Goal: Task Accomplishment & Management: Manage account settings

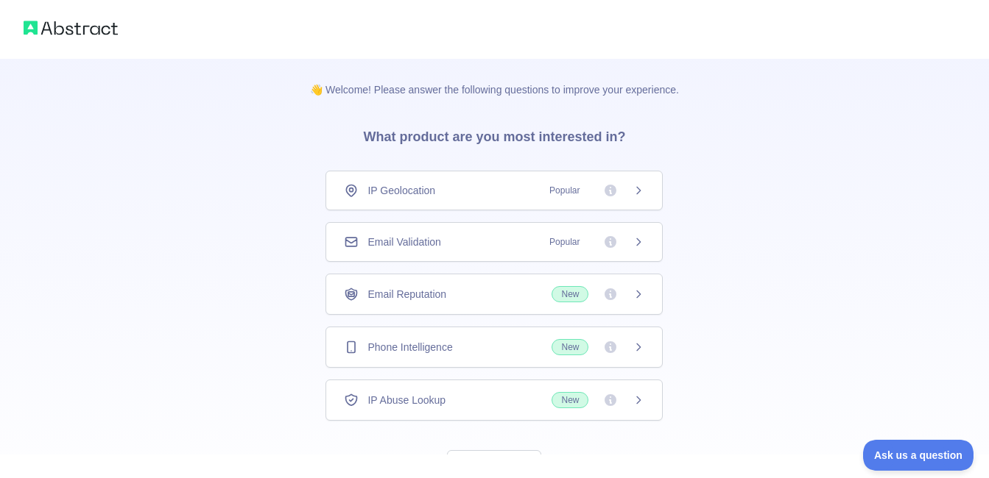
click at [640, 187] on icon at bounding box center [638, 191] width 12 height 12
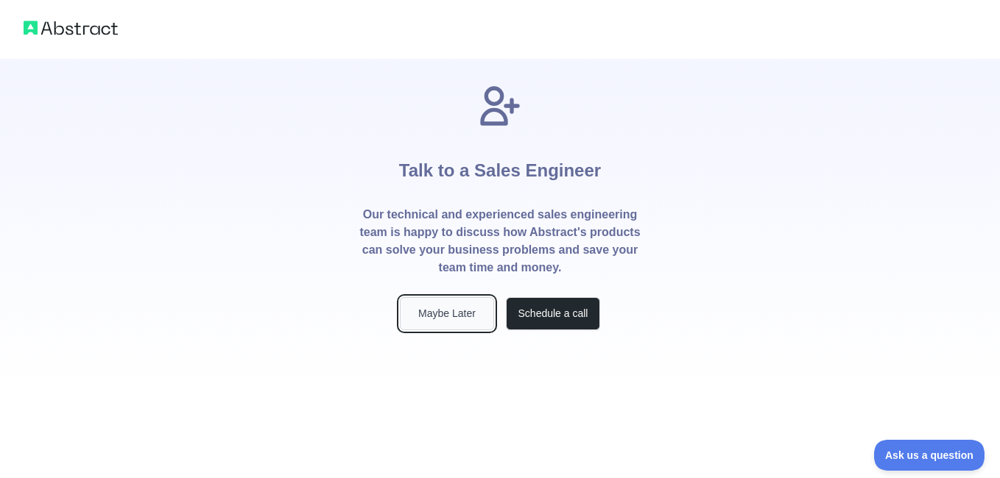
click at [440, 317] on button "Maybe Later" at bounding box center [447, 313] width 94 height 33
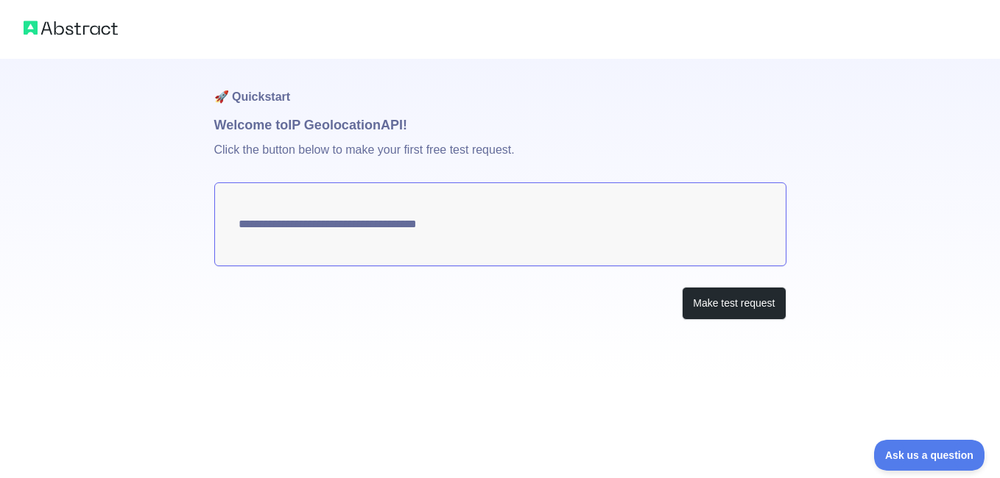
type textarea "**********"
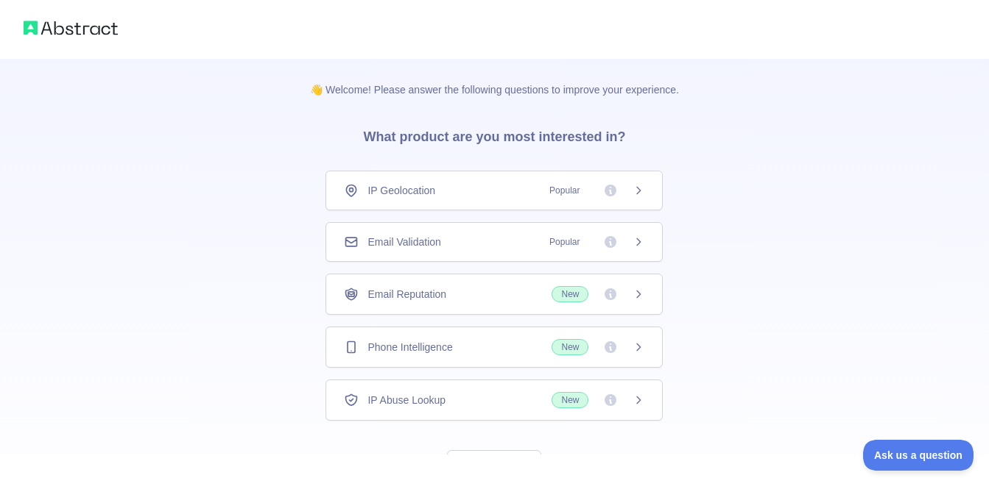
click at [485, 182] on div "IP Geolocation Popular" at bounding box center [493, 191] width 337 height 40
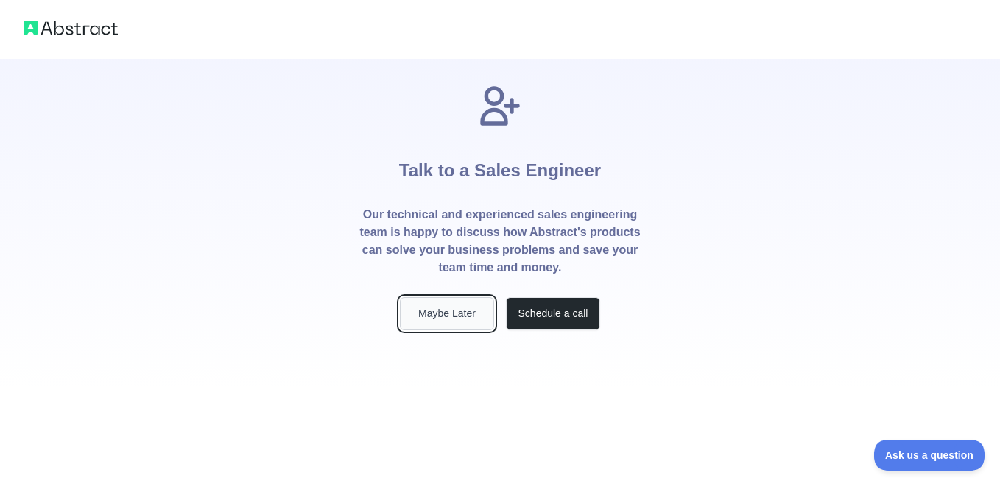
click at [450, 309] on button "Maybe Later" at bounding box center [447, 313] width 94 height 33
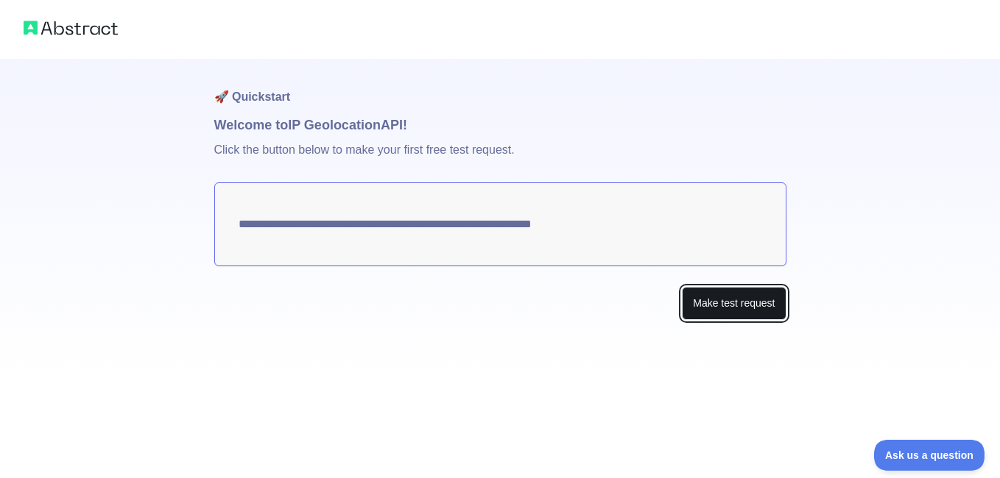
click at [712, 294] on button "Make test request" at bounding box center [734, 303] width 104 height 33
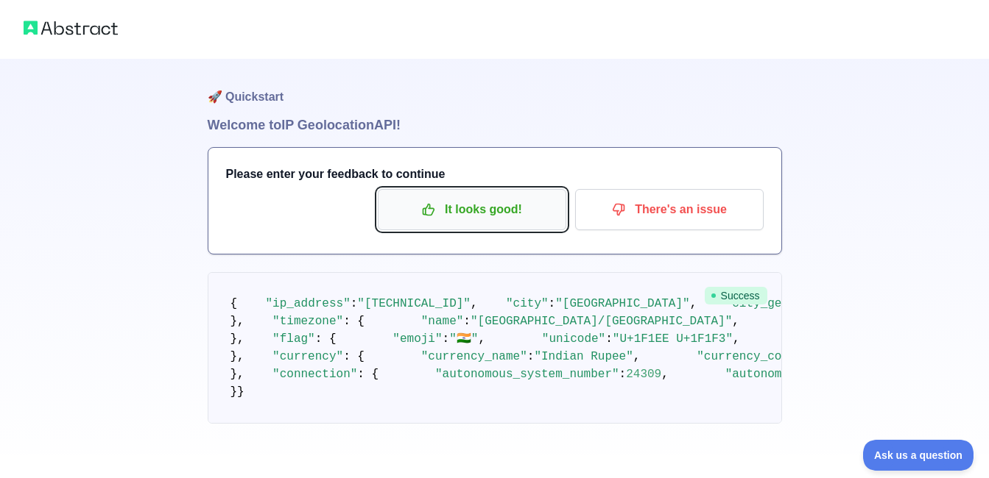
click at [470, 212] on p "It looks good!" at bounding box center [472, 209] width 166 height 25
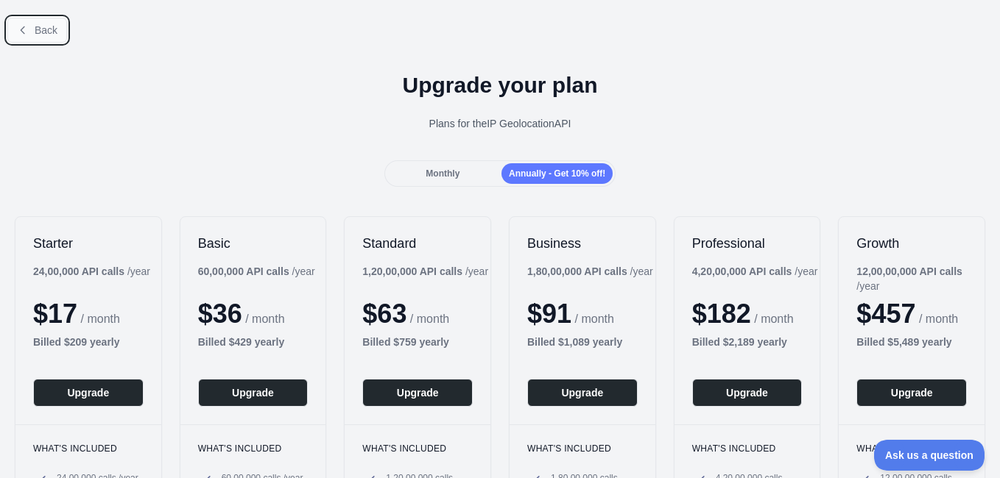
click at [32, 33] on button "Back" at bounding box center [37, 30] width 60 height 25
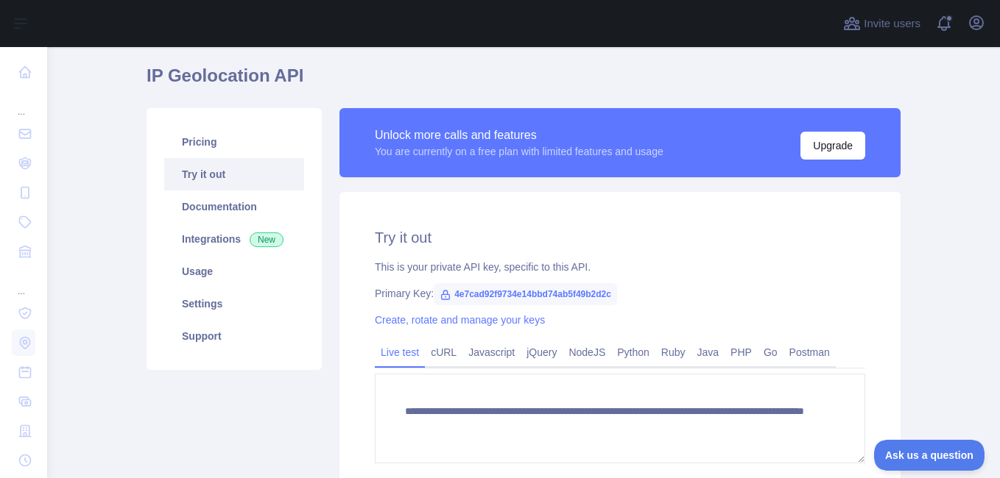
scroll to position [74, 0]
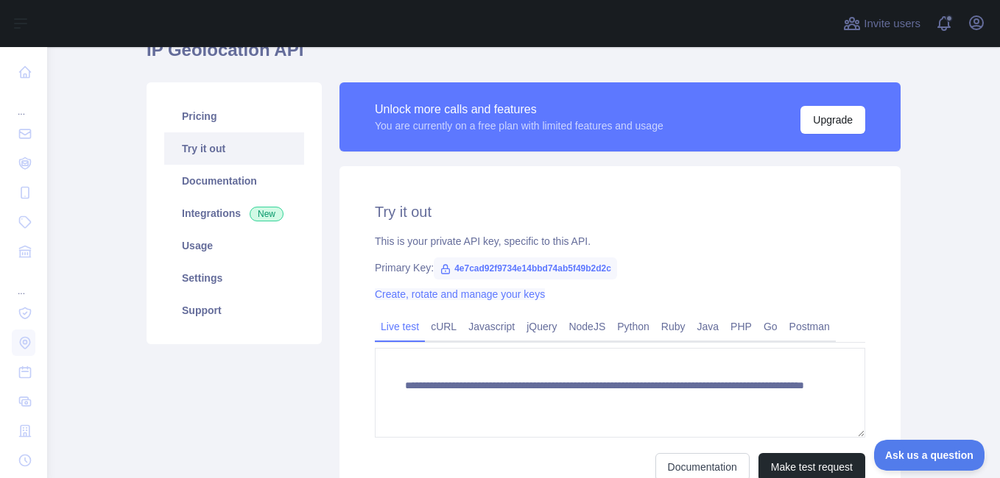
click at [436, 298] on link "Create, rotate and manage your keys" at bounding box center [460, 295] width 170 height 12
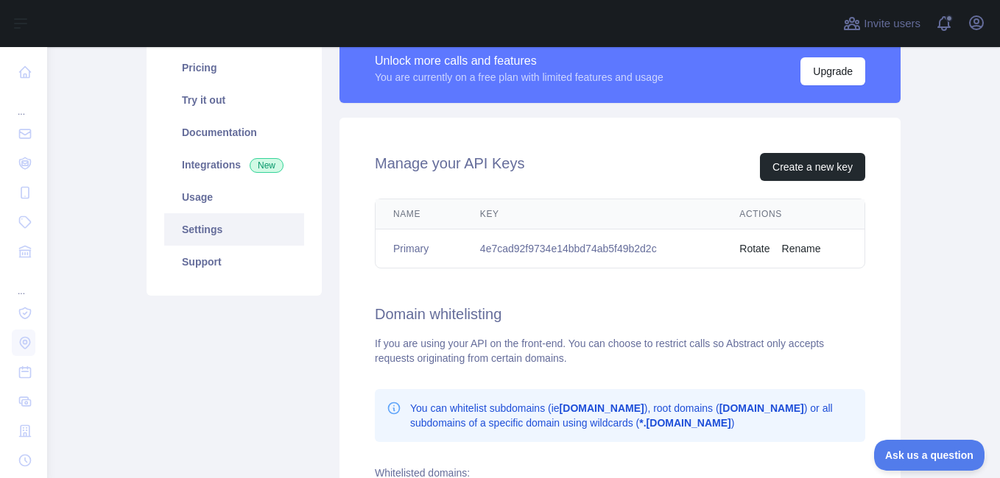
scroll to position [147, 0]
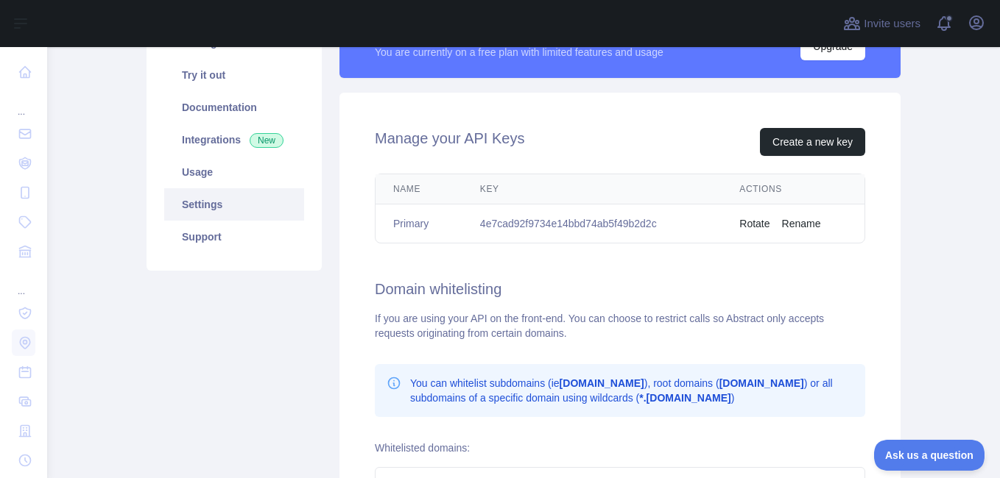
click at [745, 222] on button "Rotate" at bounding box center [754, 223] width 30 height 15
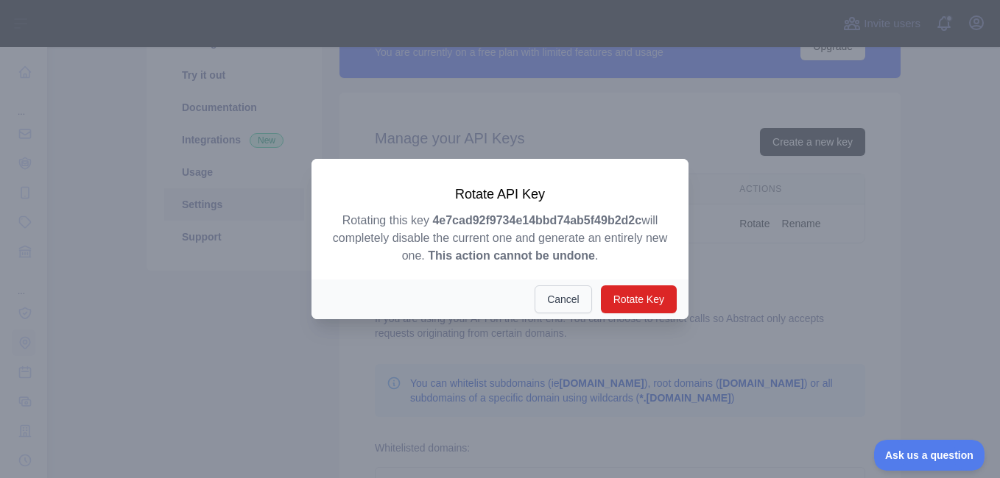
click at [559, 303] on button "Cancel" at bounding box center [562, 300] width 57 height 28
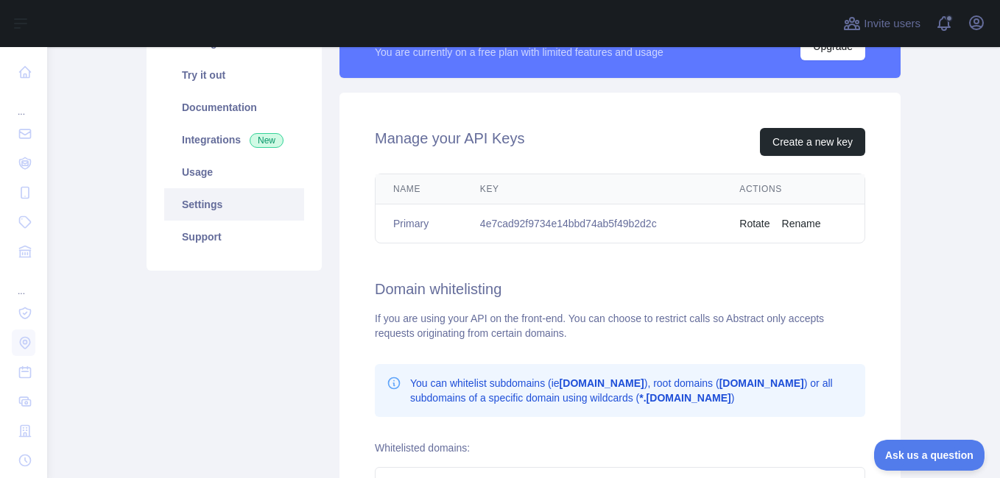
click at [629, 223] on td "4e7cad92f9734e14bbd74ab5f49b2d2c" at bounding box center [591, 224] width 259 height 39
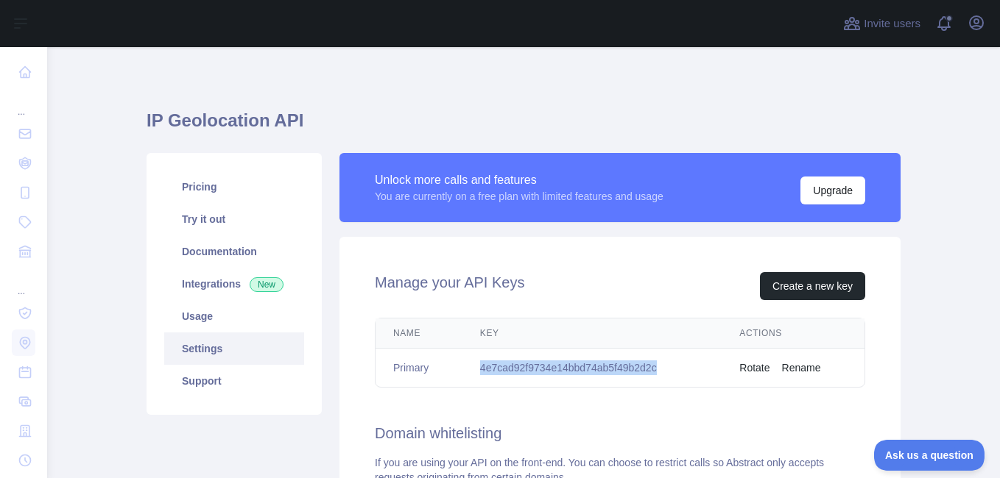
scroll to position [0, 0]
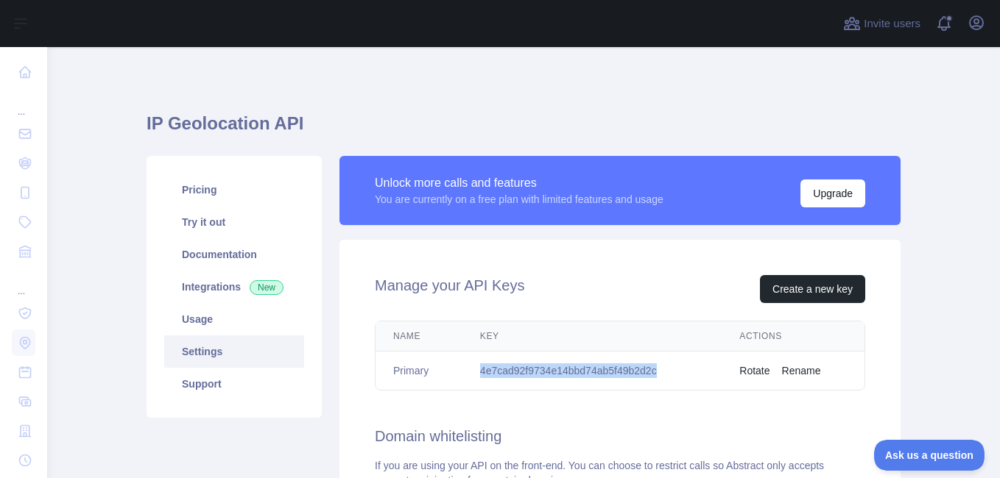
copy td "4e7cad92f9734e14bbd74ab5f49b2d2c"
